Goal: Task Accomplishment & Management: Use online tool/utility

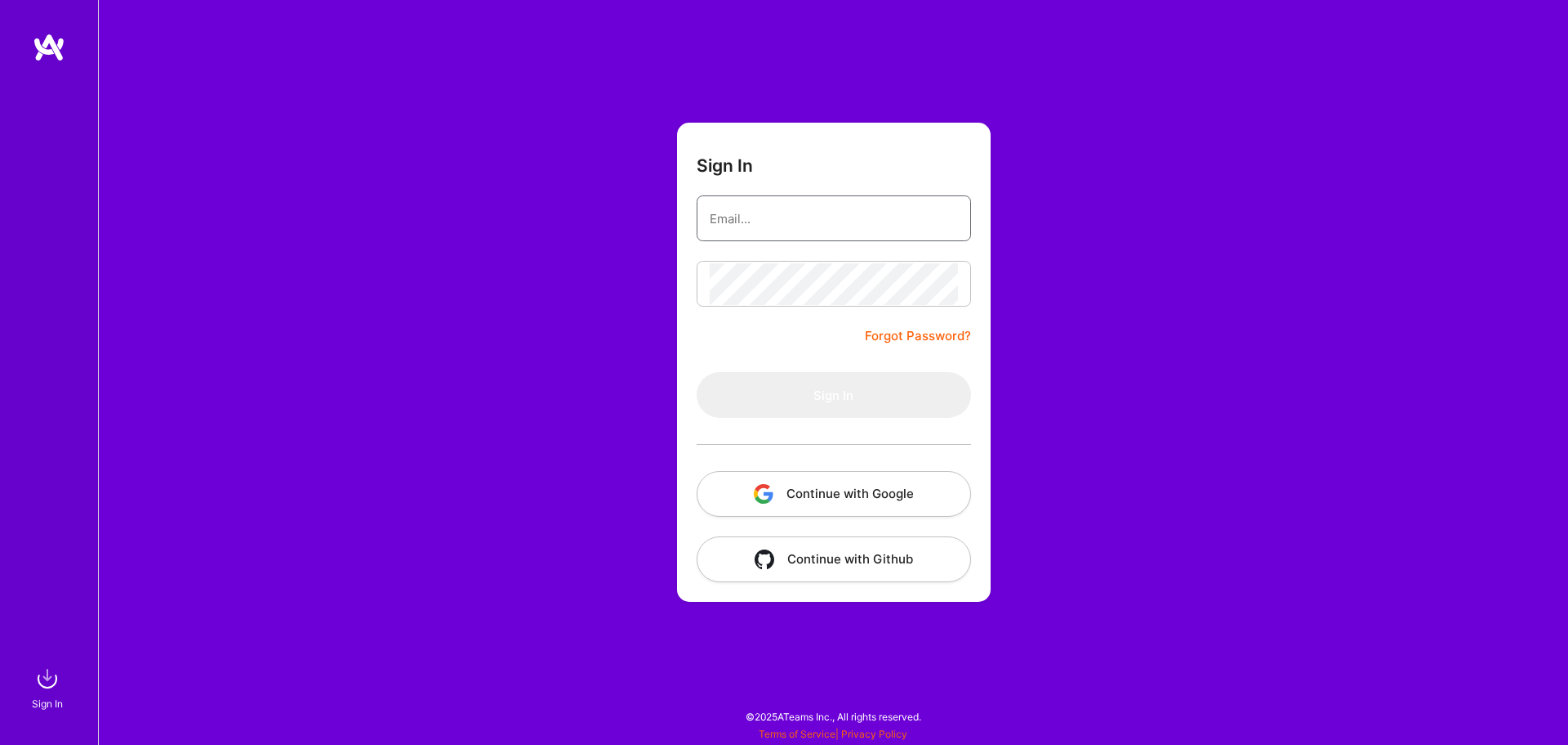
click at [850, 225] on input "email" at bounding box center [834, 218] width 248 height 42
type input "[EMAIL_ADDRESS][DOMAIN_NAME]"
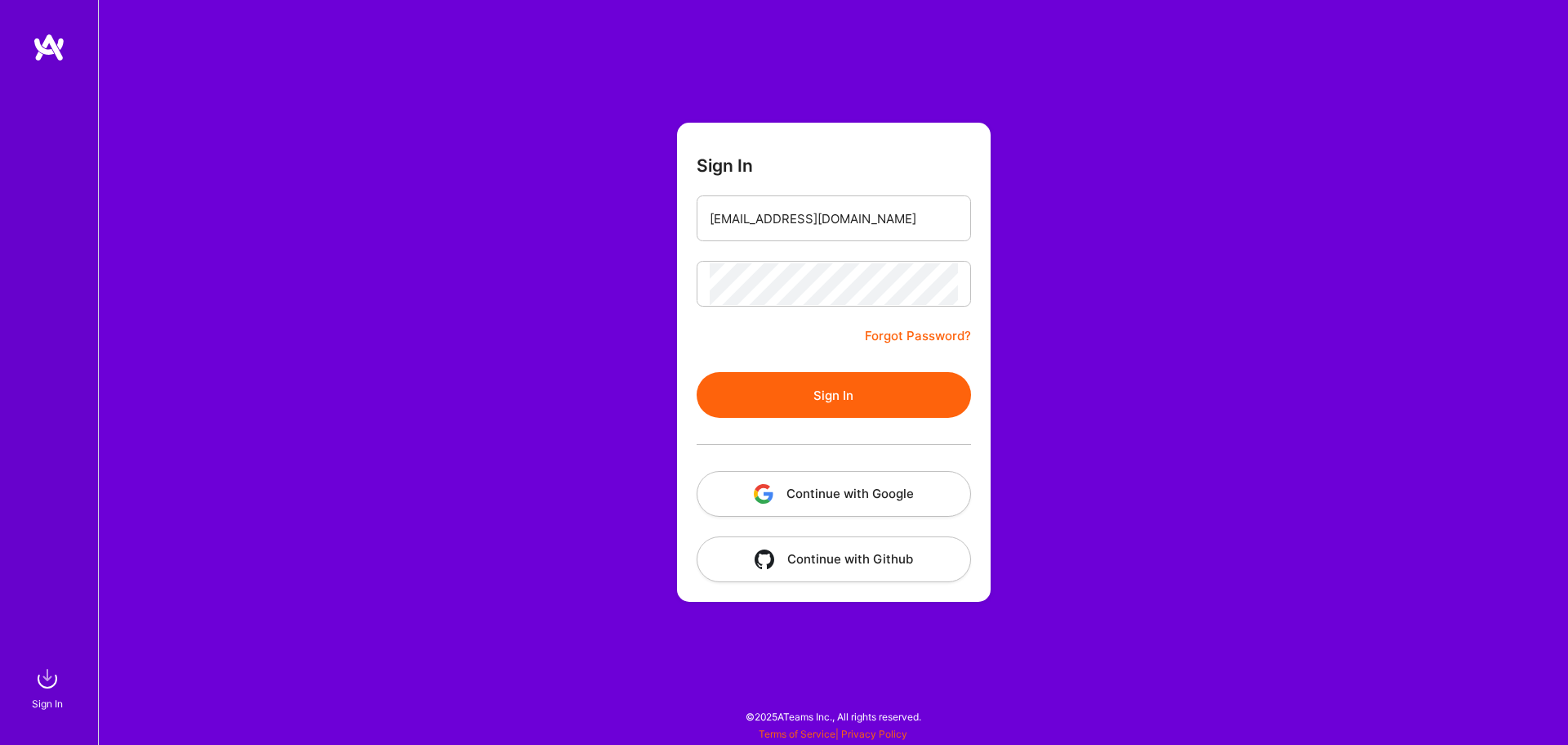
click at [822, 381] on button "Sign In" at bounding box center [834, 395] width 274 height 46
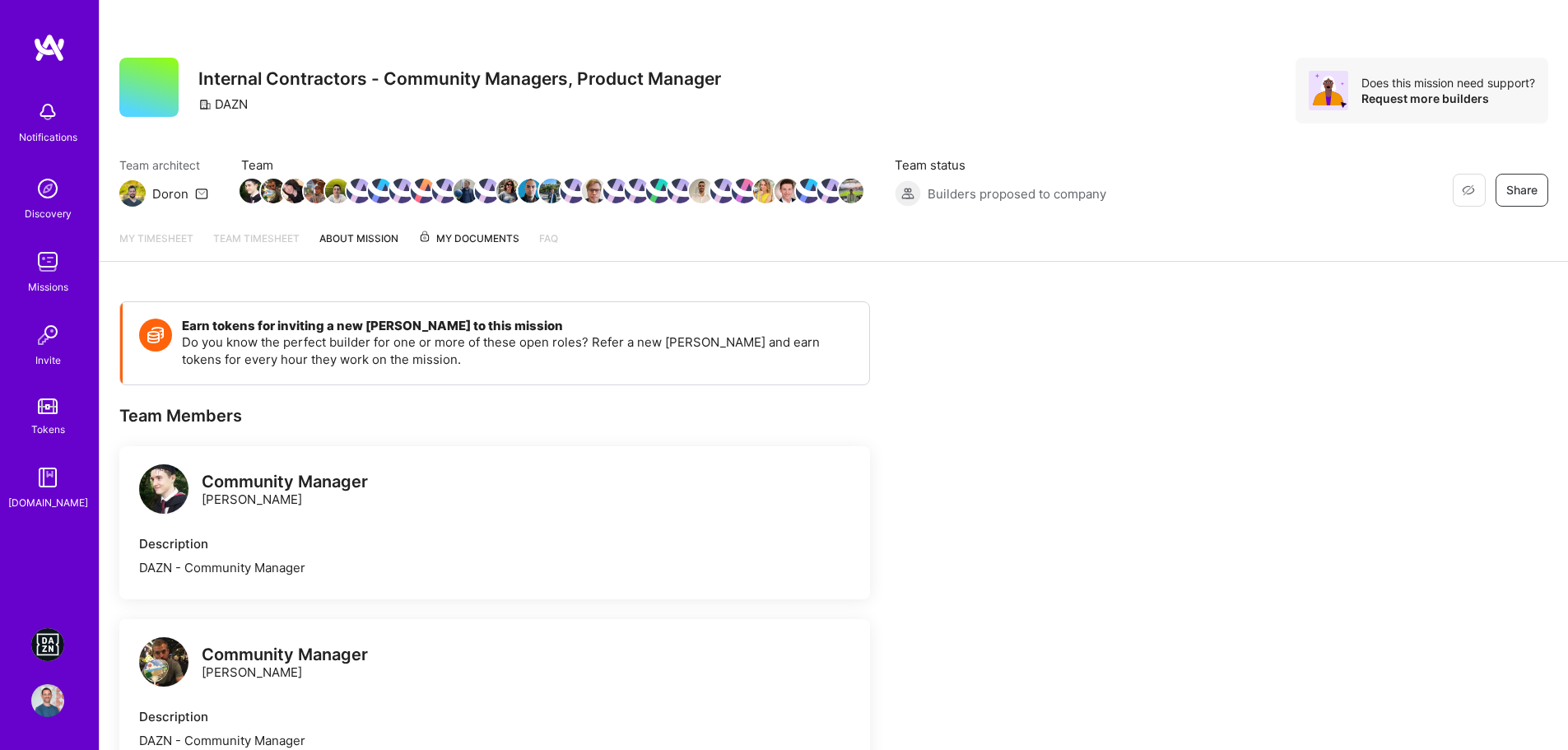
click at [59, 656] on img at bounding box center [48, 644] width 33 height 32
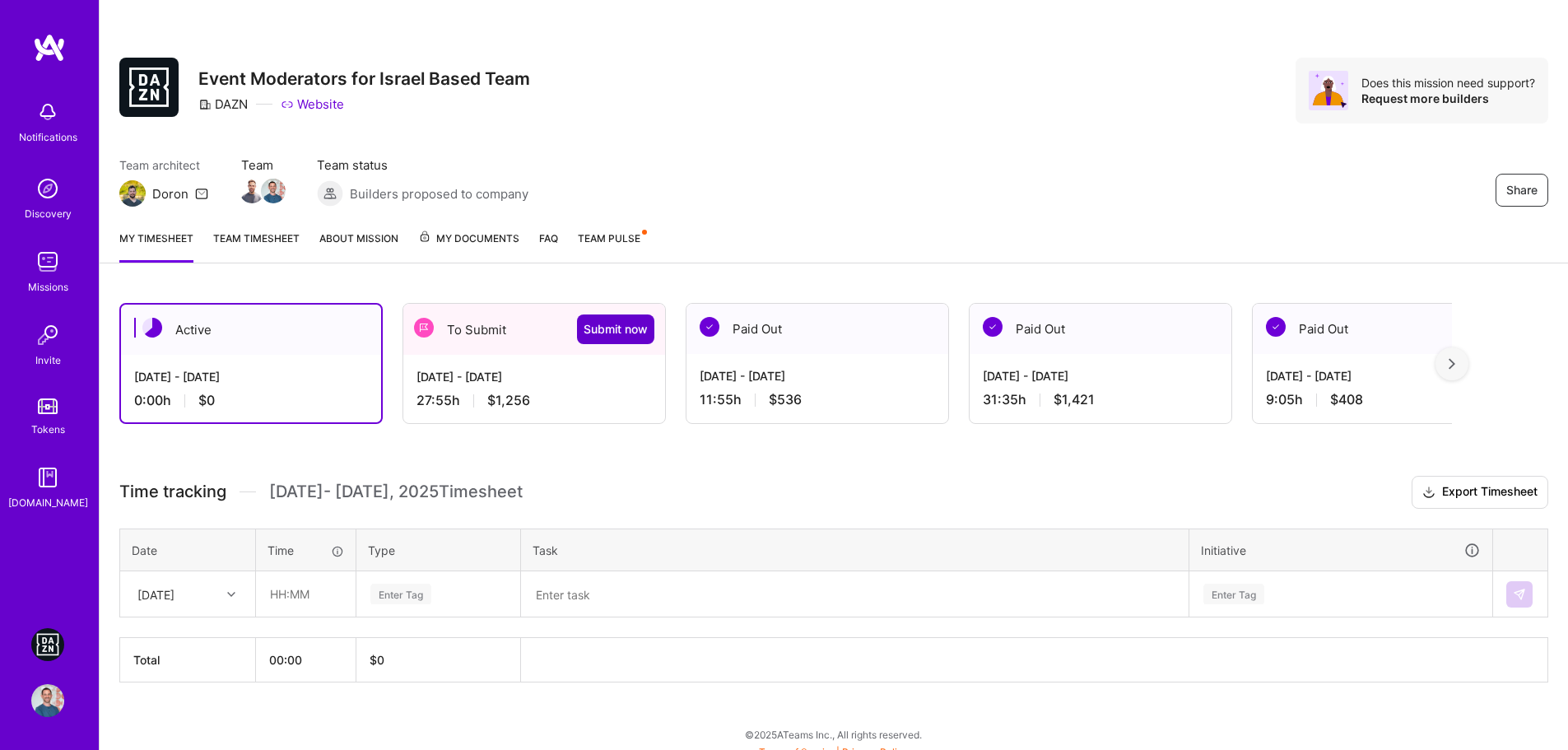
click at [618, 331] on span "Submit now" at bounding box center [615, 328] width 64 height 16
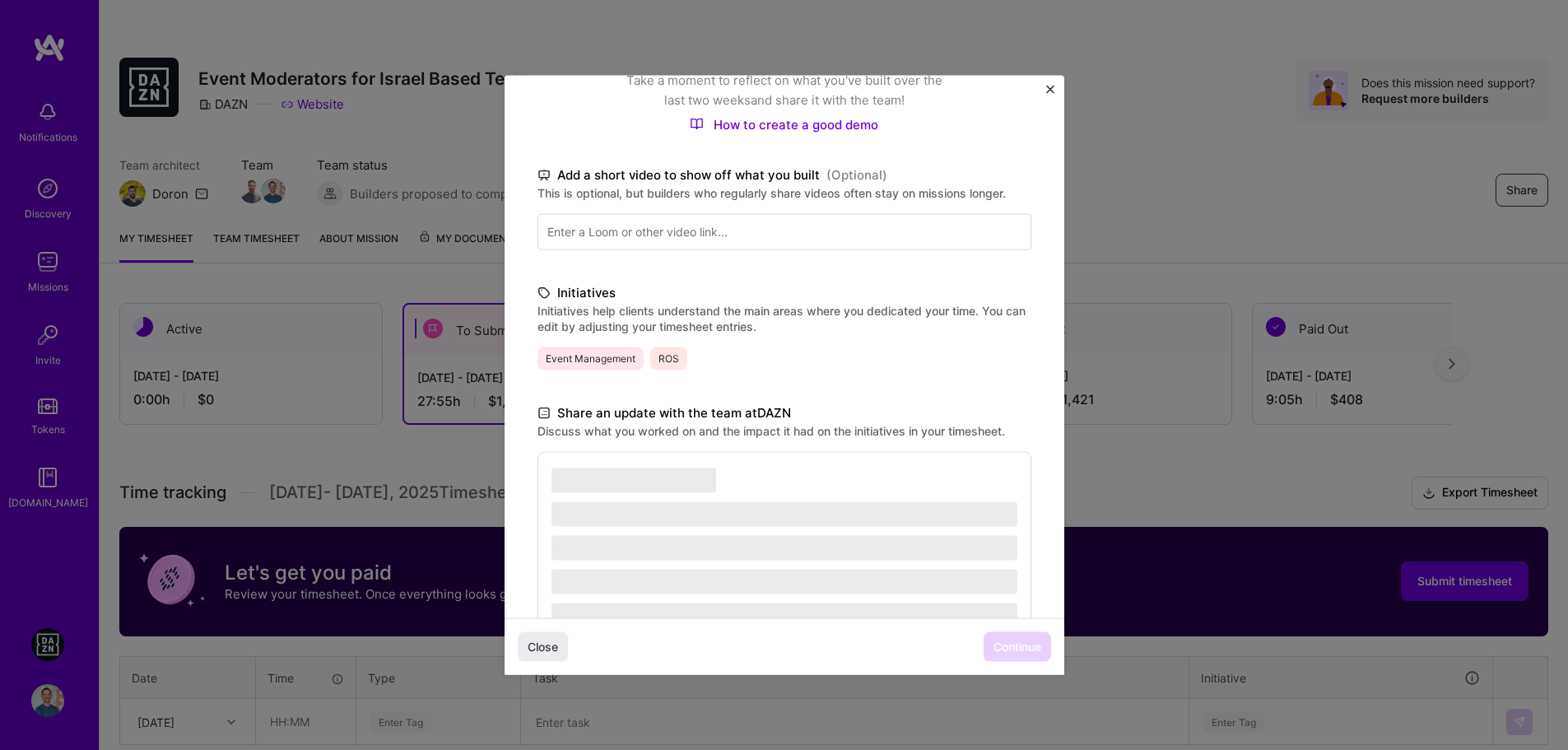
scroll to position [275, 0]
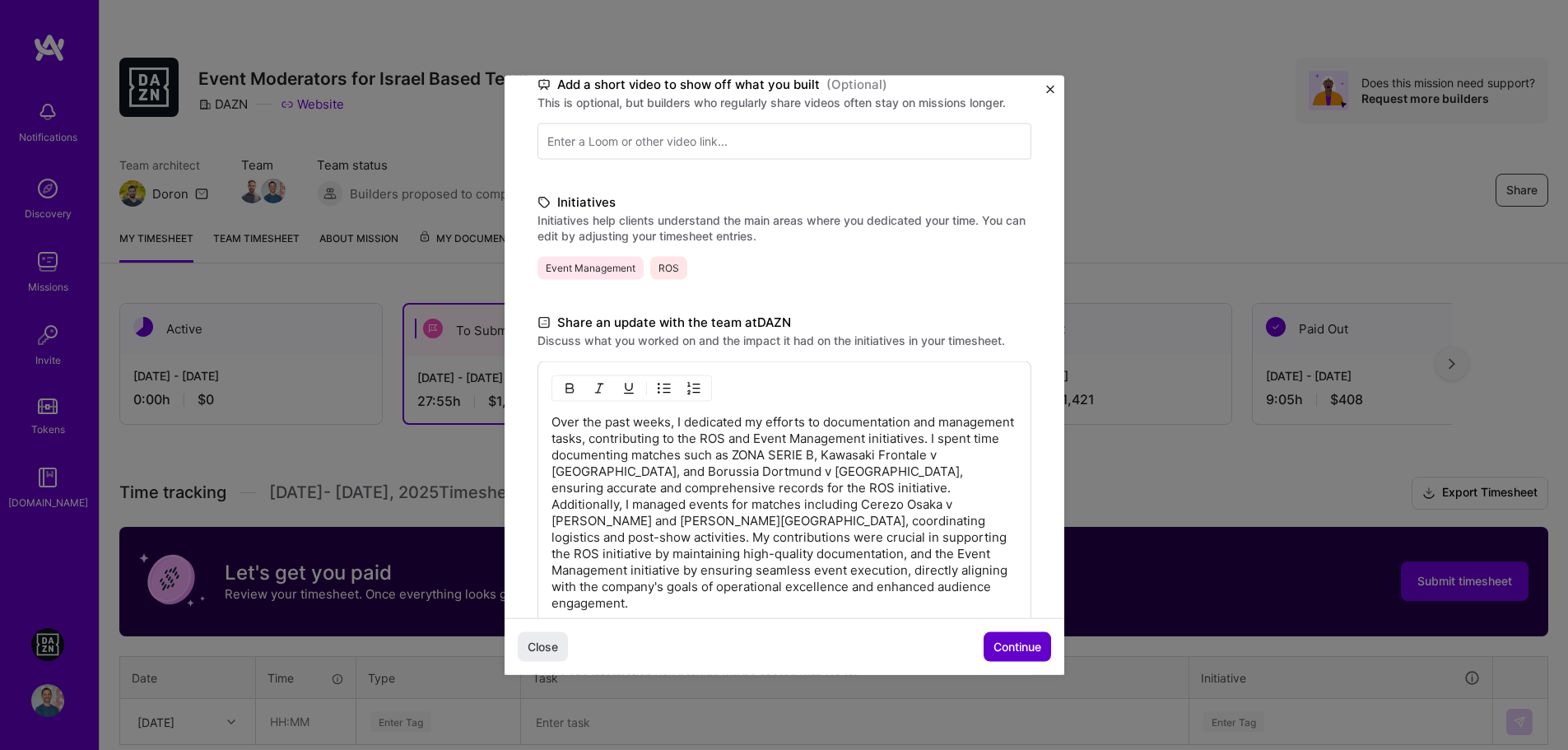
click at [1018, 650] on span "Continue" at bounding box center [1017, 647] width 48 height 16
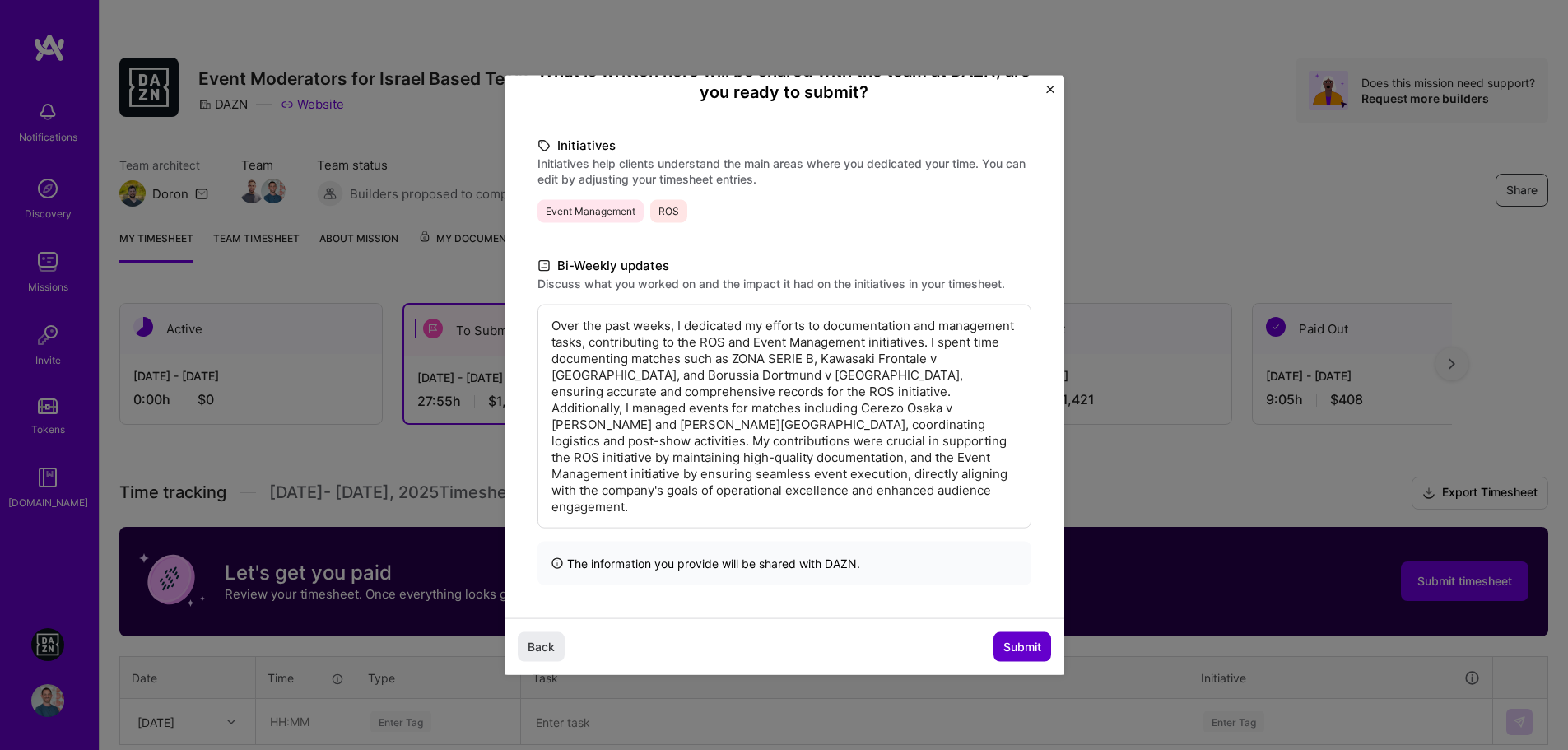
scroll to position [111, 0]
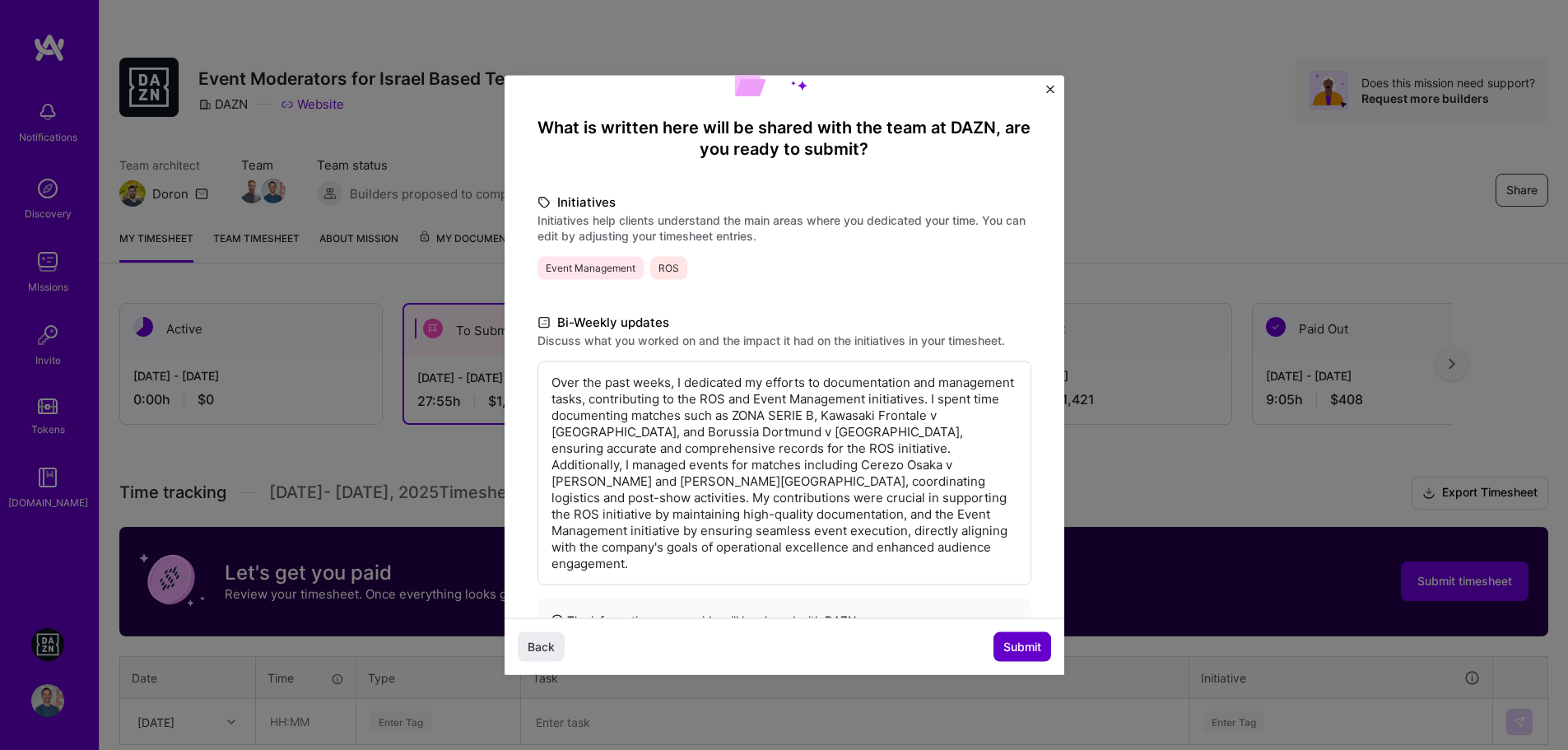
click at [1018, 650] on span "Submit" at bounding box center [1022, 647] width 38 height 16
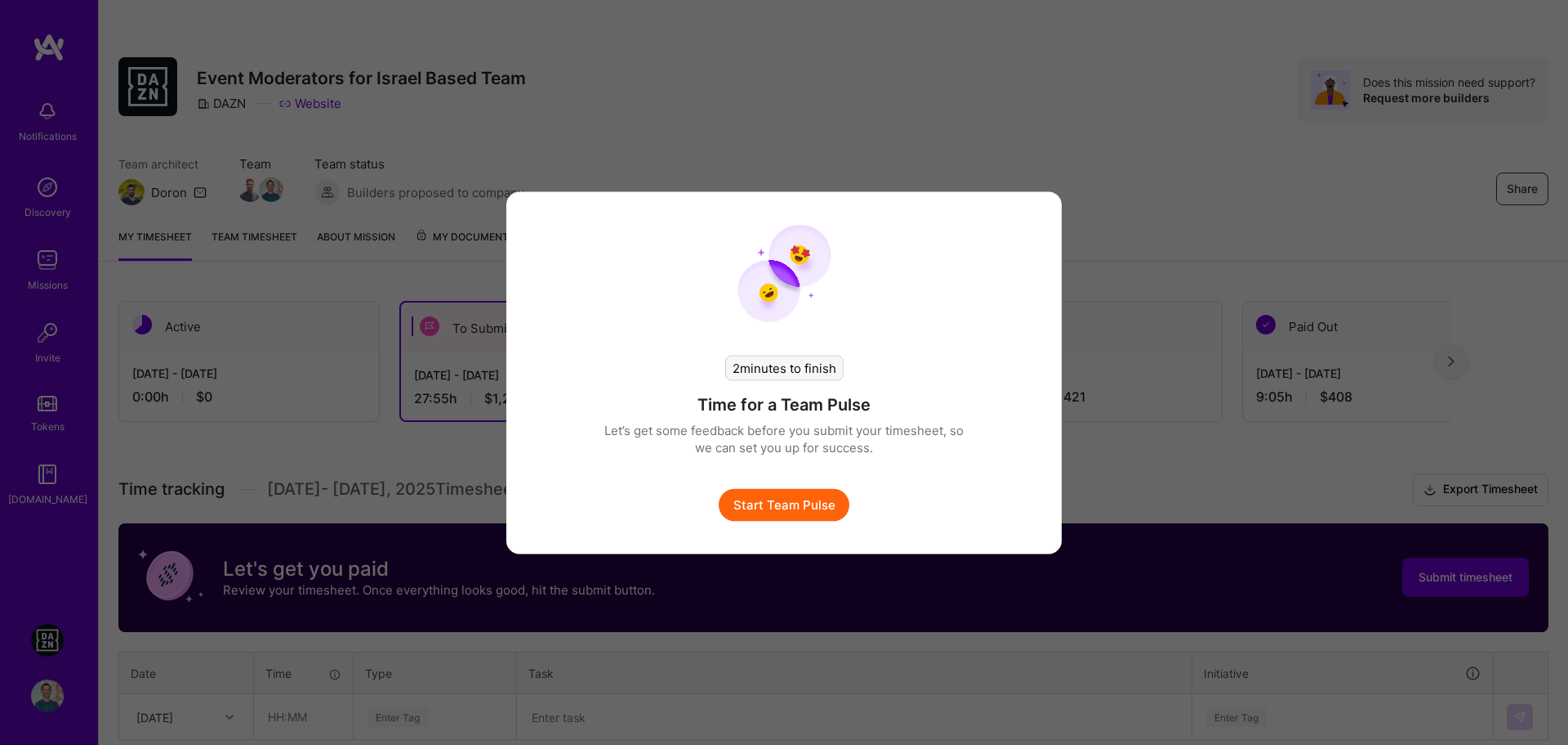
click at [811, 504] on button "Start Team Pulse" at bounding box center [784, 504] width 131 height 32
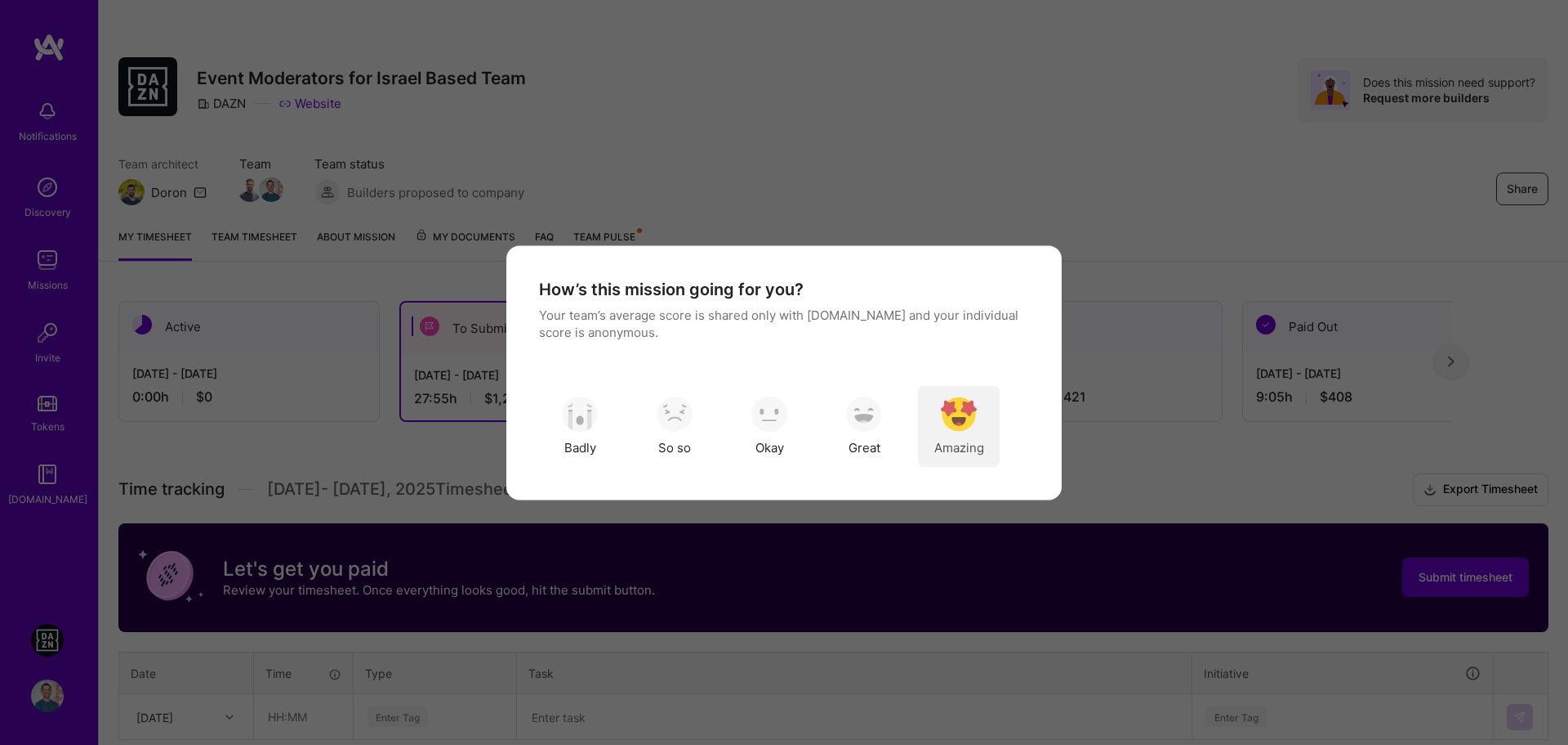
click at [967, 430] on img "modal" at bounding box center [958, 415] width 36 height 36
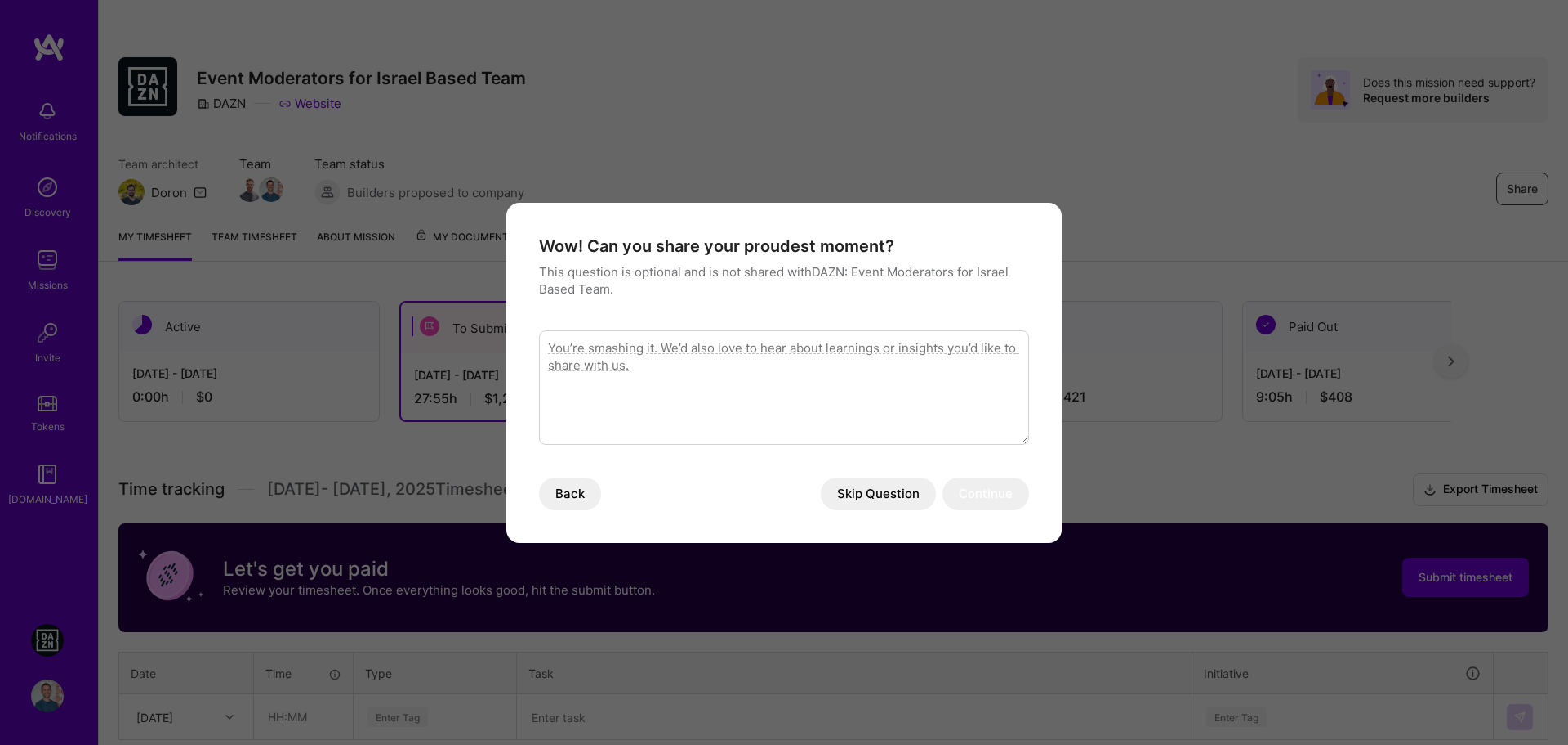
click at [892, 491] on button "Skip Question" at bounding box center [879, 494] width 115 height 32
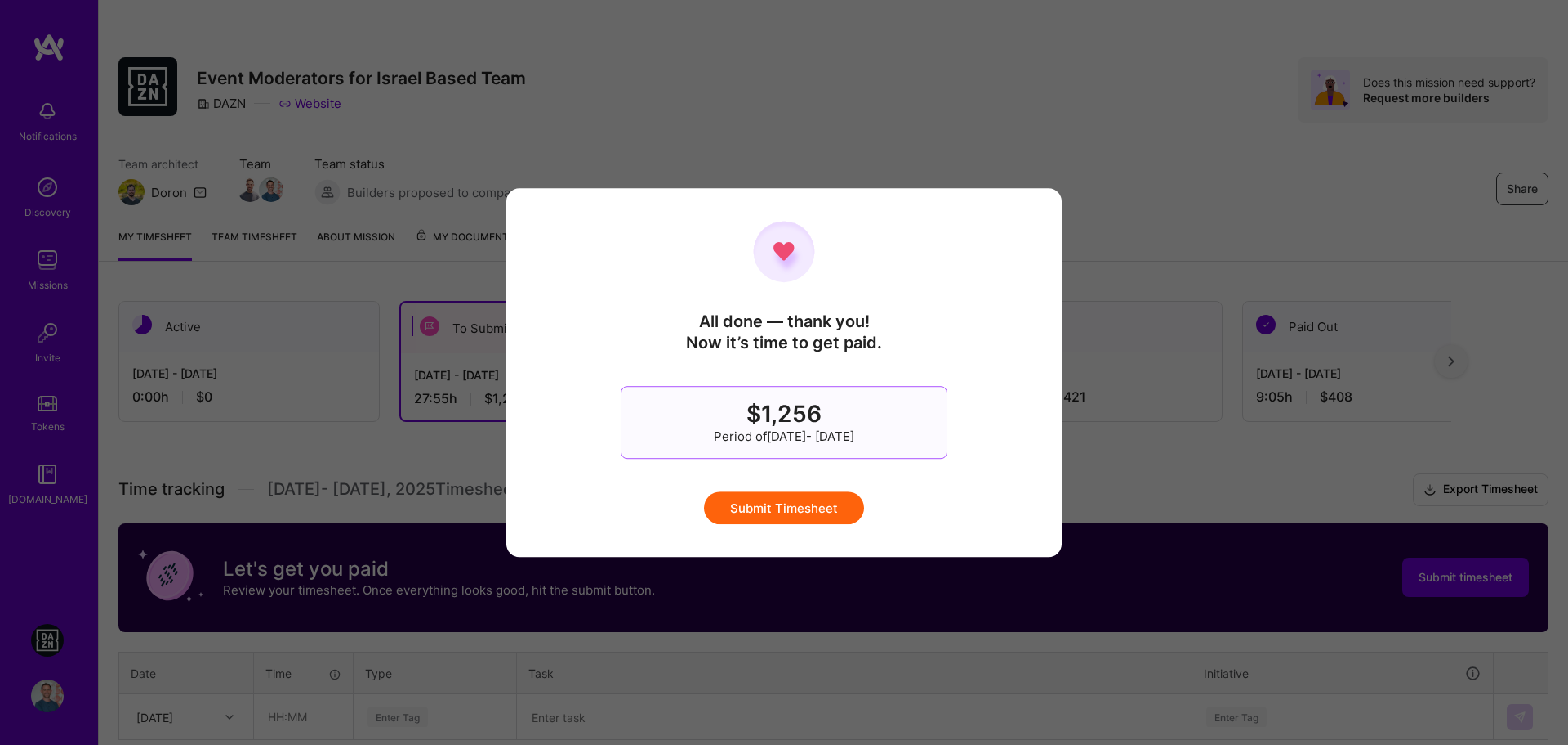
click at [835, 504] on button "Submit Timesheet" at bounding box center [784, 507] width 160 height 32
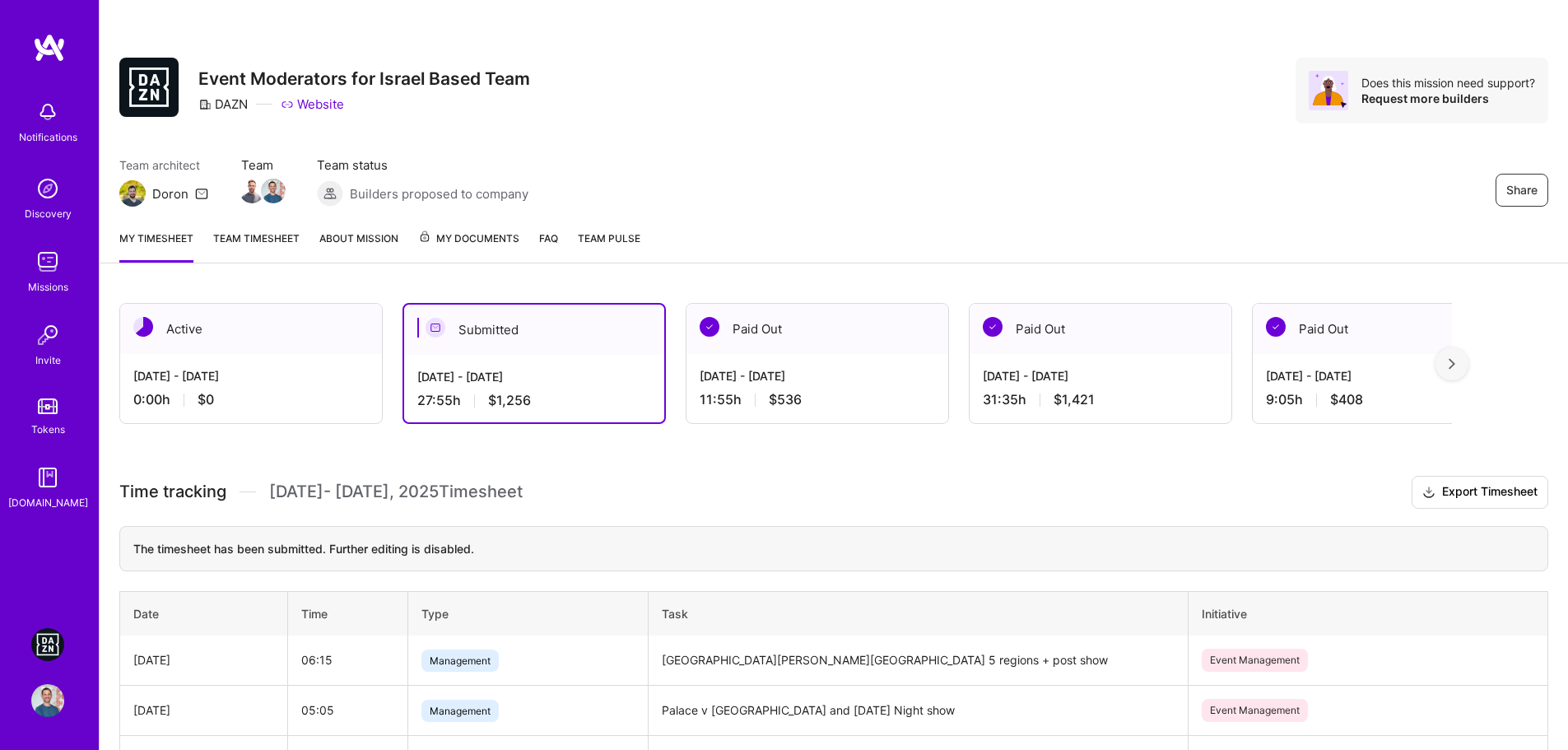
click at [320, 397] on div "0:00 h $0" at bounding box center [251, 399] width 235 height 17
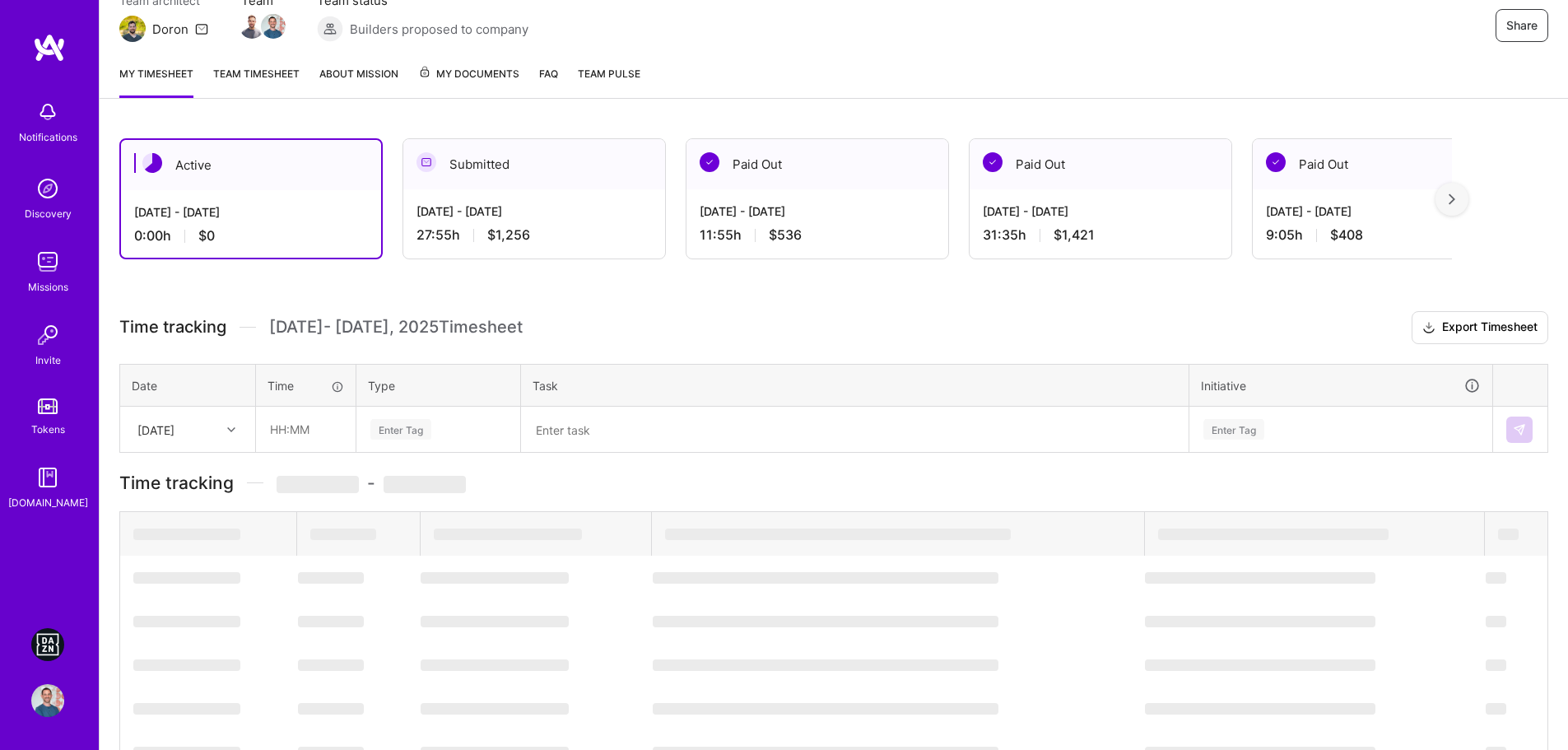
scroll to position [13, 0]
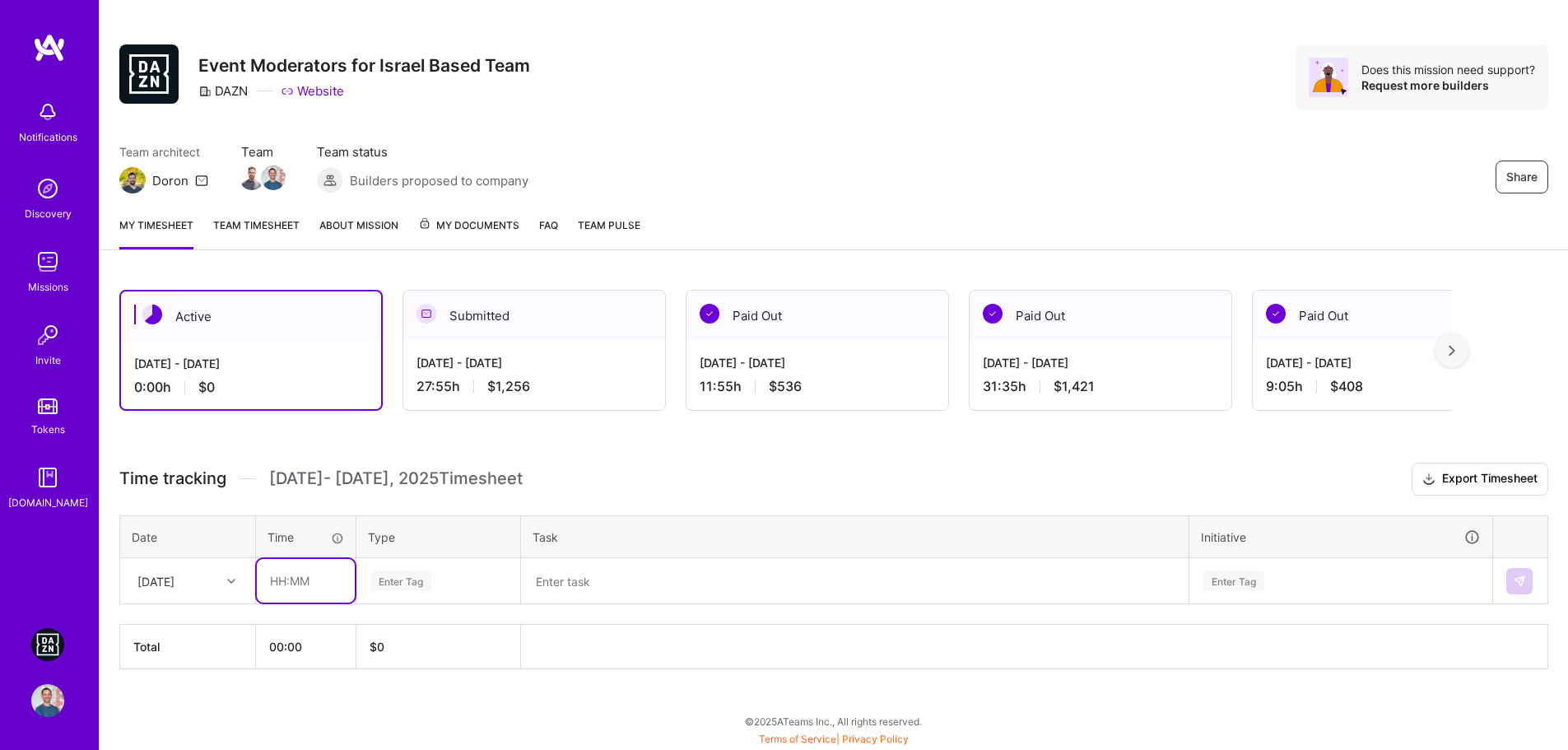
click at [282, 582] on input "text" at bounding box center [305, 580] width 98 height 44
type input "02:10"
click at [423, 581] on div "Enter Tag" at bounding box center [400, 581] width 61 height 26
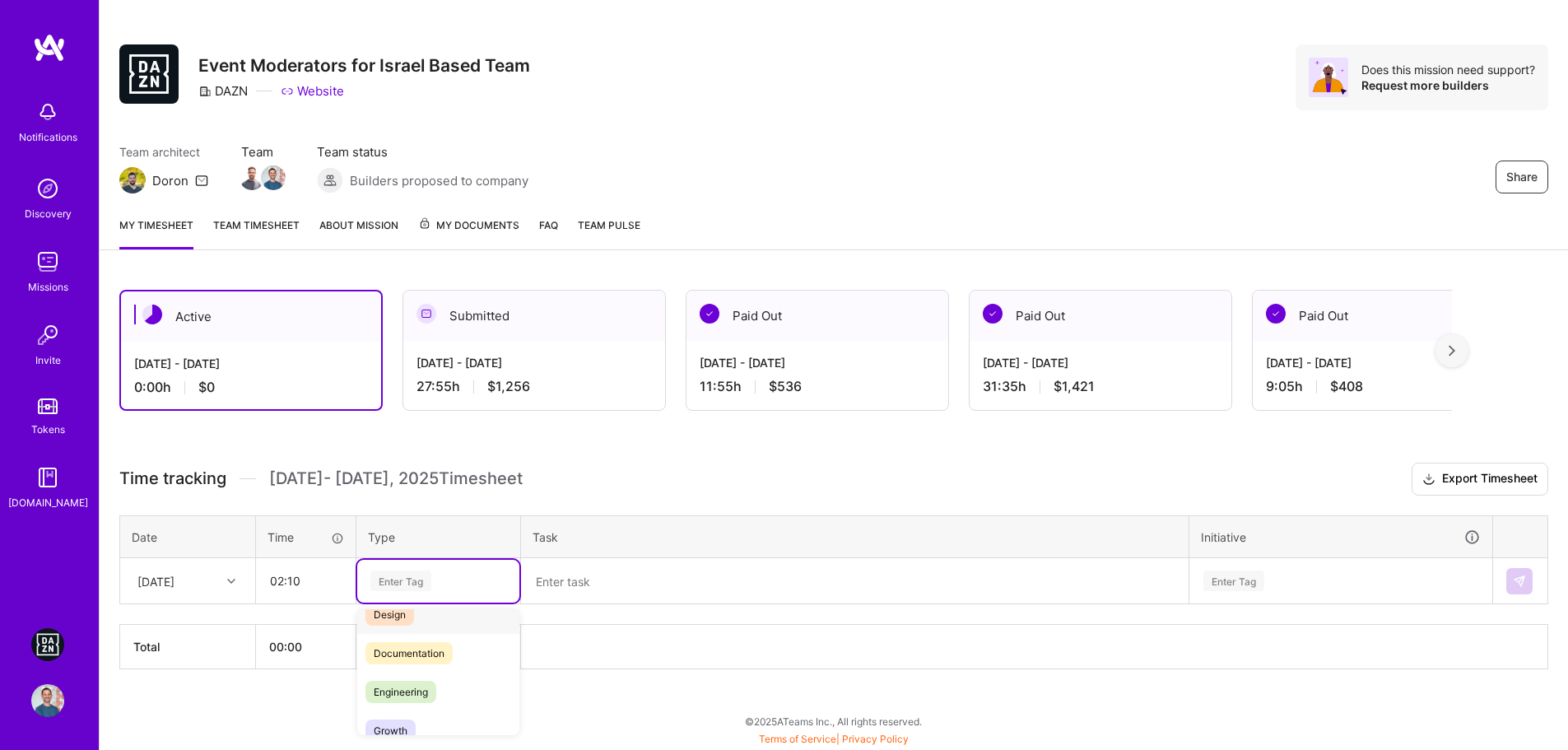
scroll to position [82, 0]
click at [430, 624] on span "Documentation" at bounding box center [409, 630] width 87 height 22
click at [607, 597] on textarea at bounding box center [855, 581] width 664 height 43
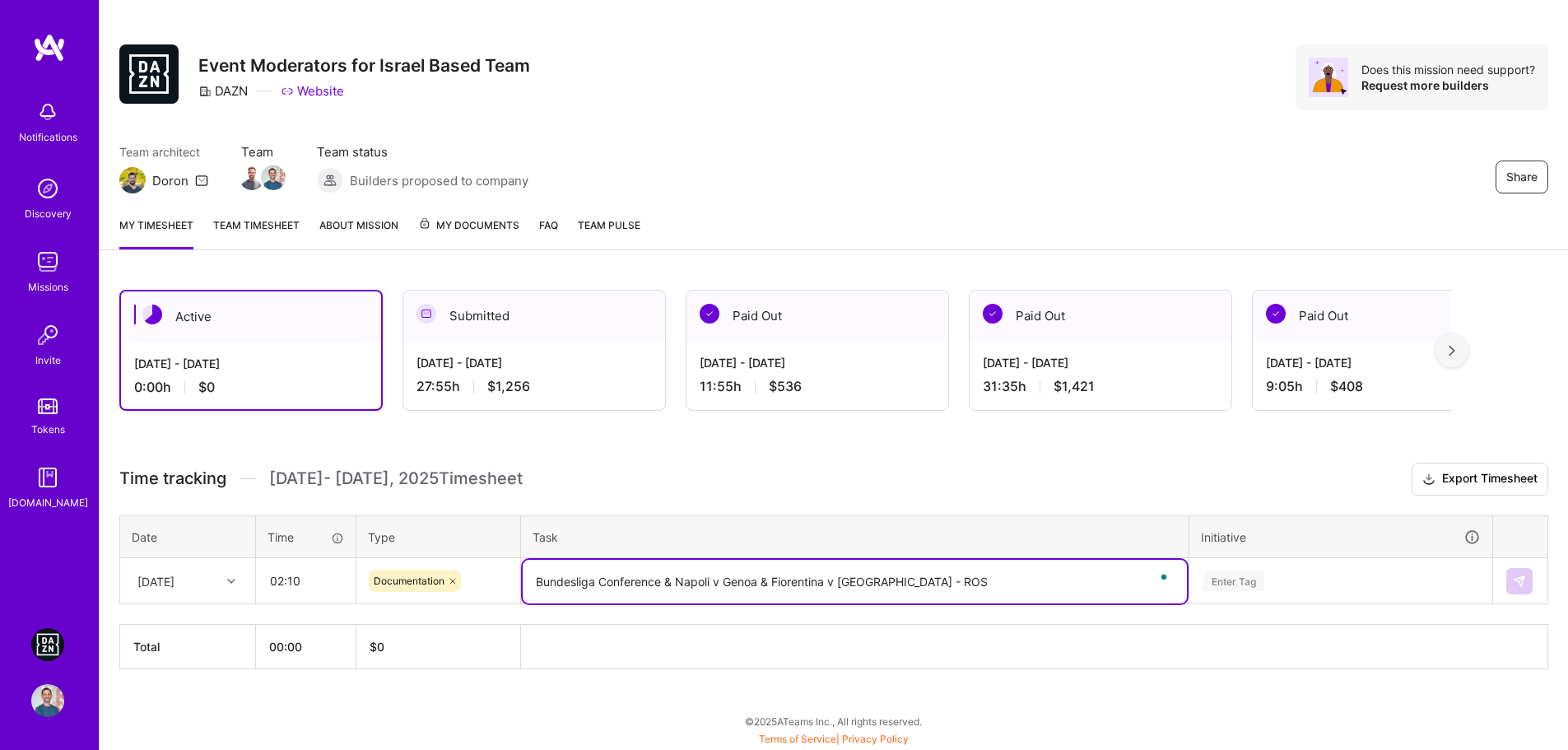
type textarea "Bundesliga Conference & Napoli v Genoa & Fiorentina v [GEOGRAPHIC_DATA] - ROS"
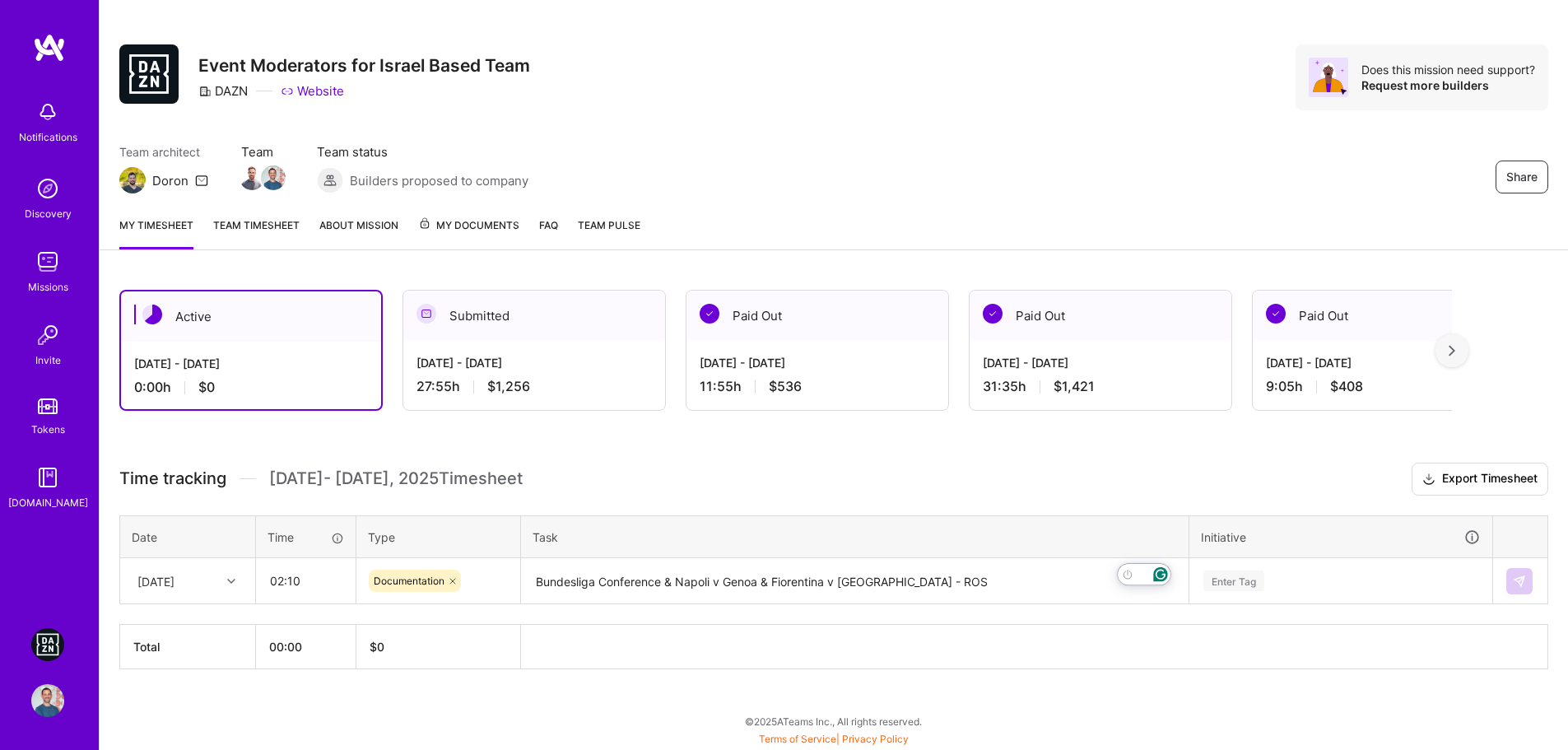
click at [1259, 576] on div "Enter Tag" at bounding box center [1340, 581] width 301 height 43
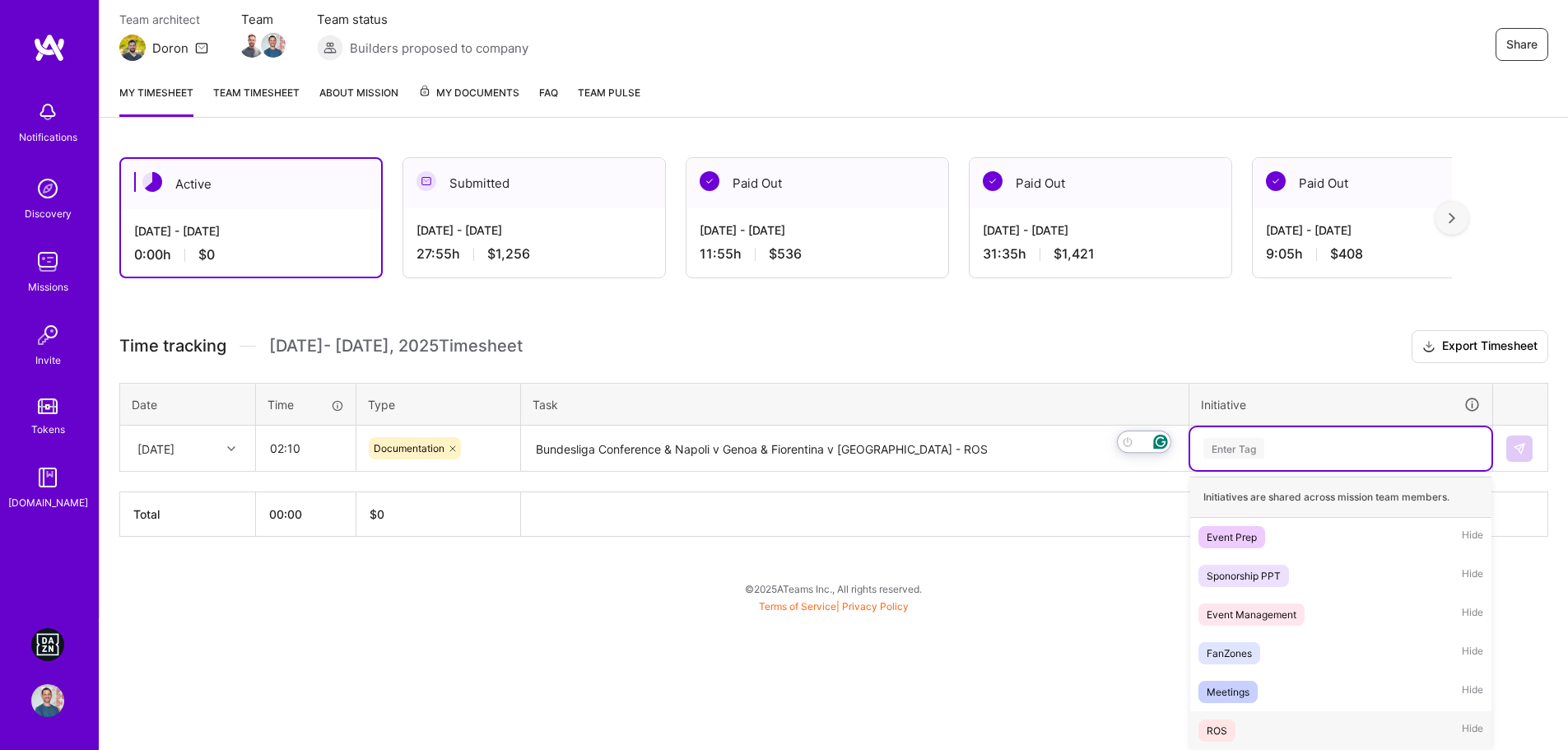
click at [1233, 729] on span "ROS" at bounding box center [1216, 730] width 37 height 22
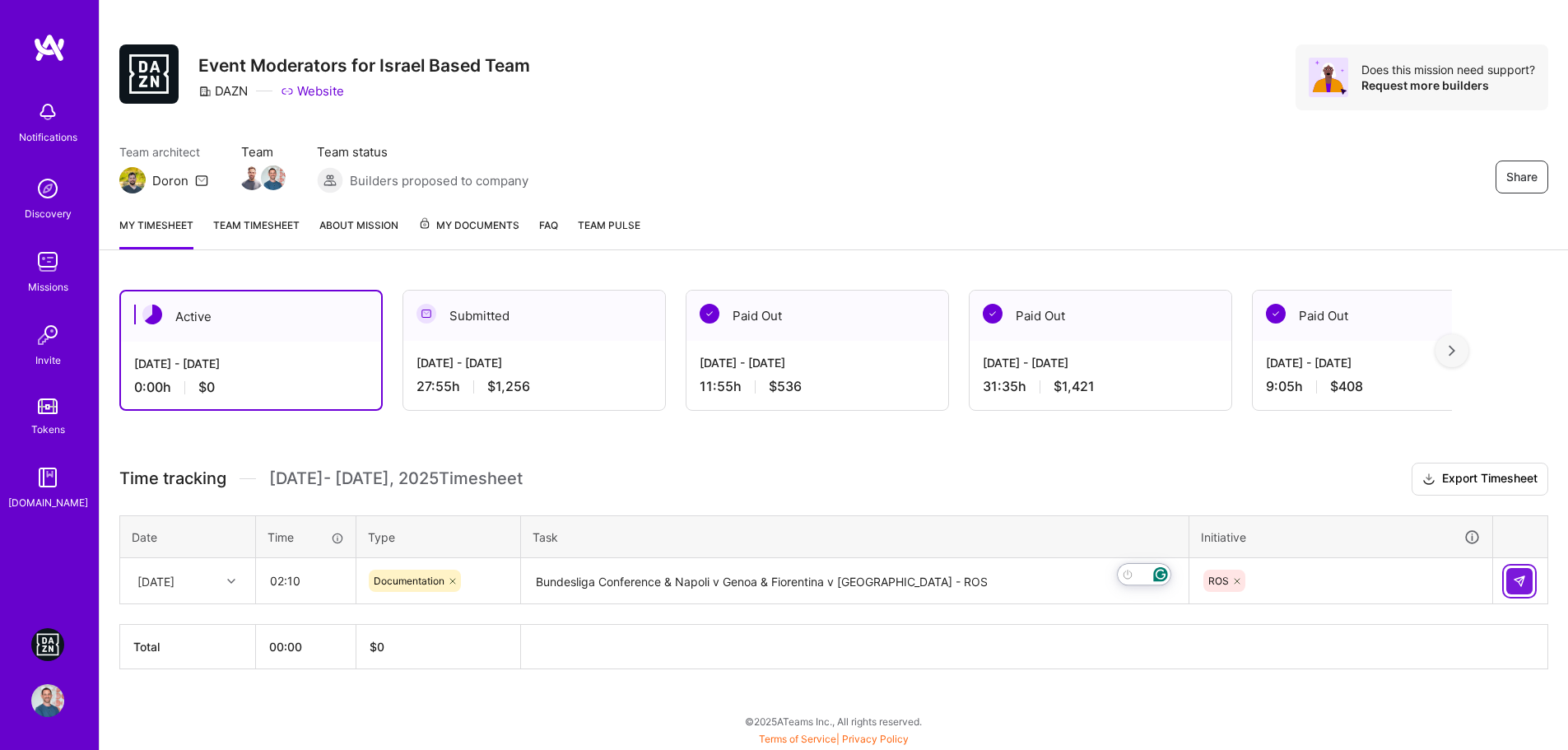
click at [1518, 586] on img at bounding box center [1518, 581] width 13 height 13
